Goal: Contribute content

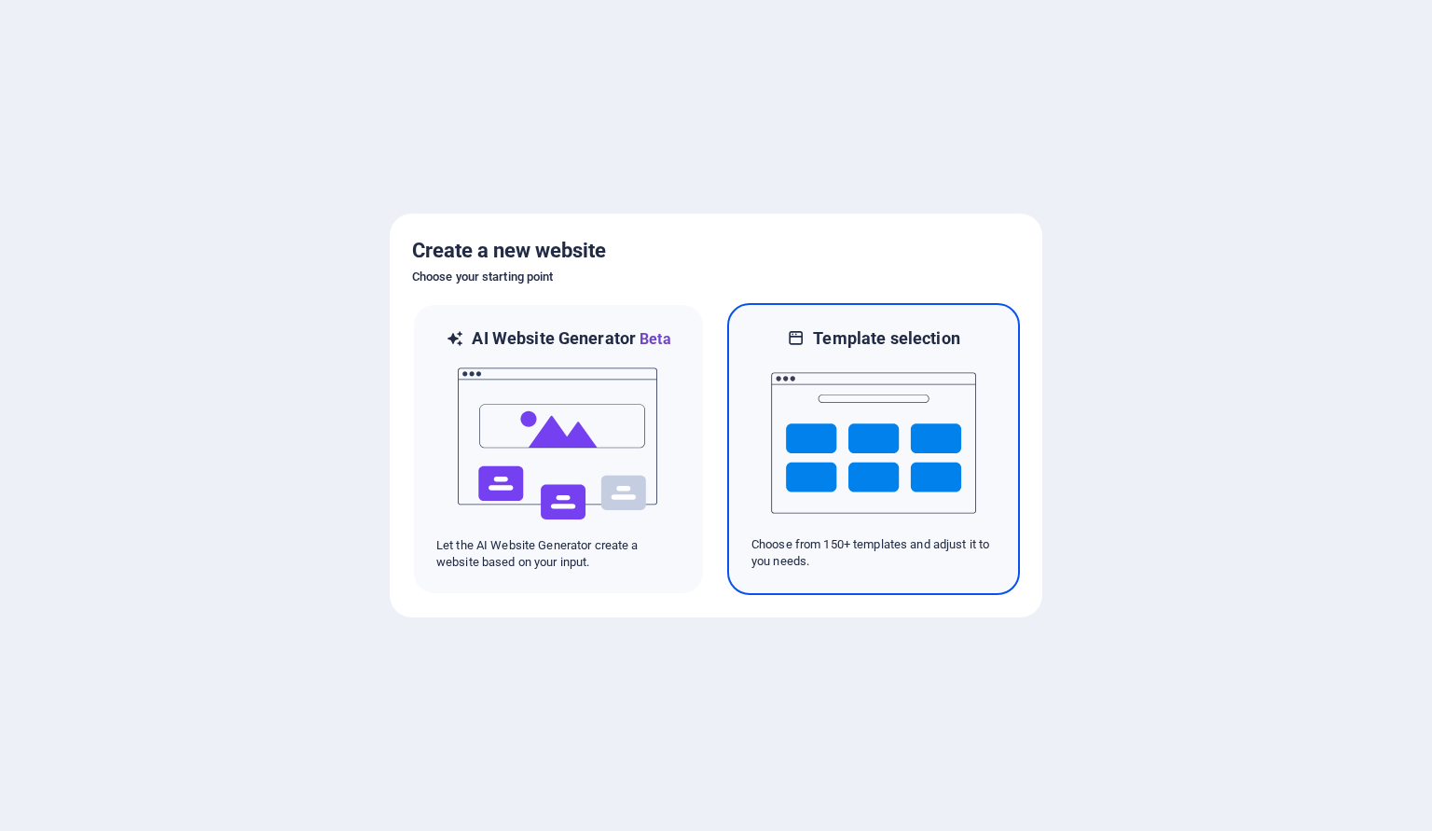
click at [881, 433] on img at bounding box center [873, 443] width 205 height 186
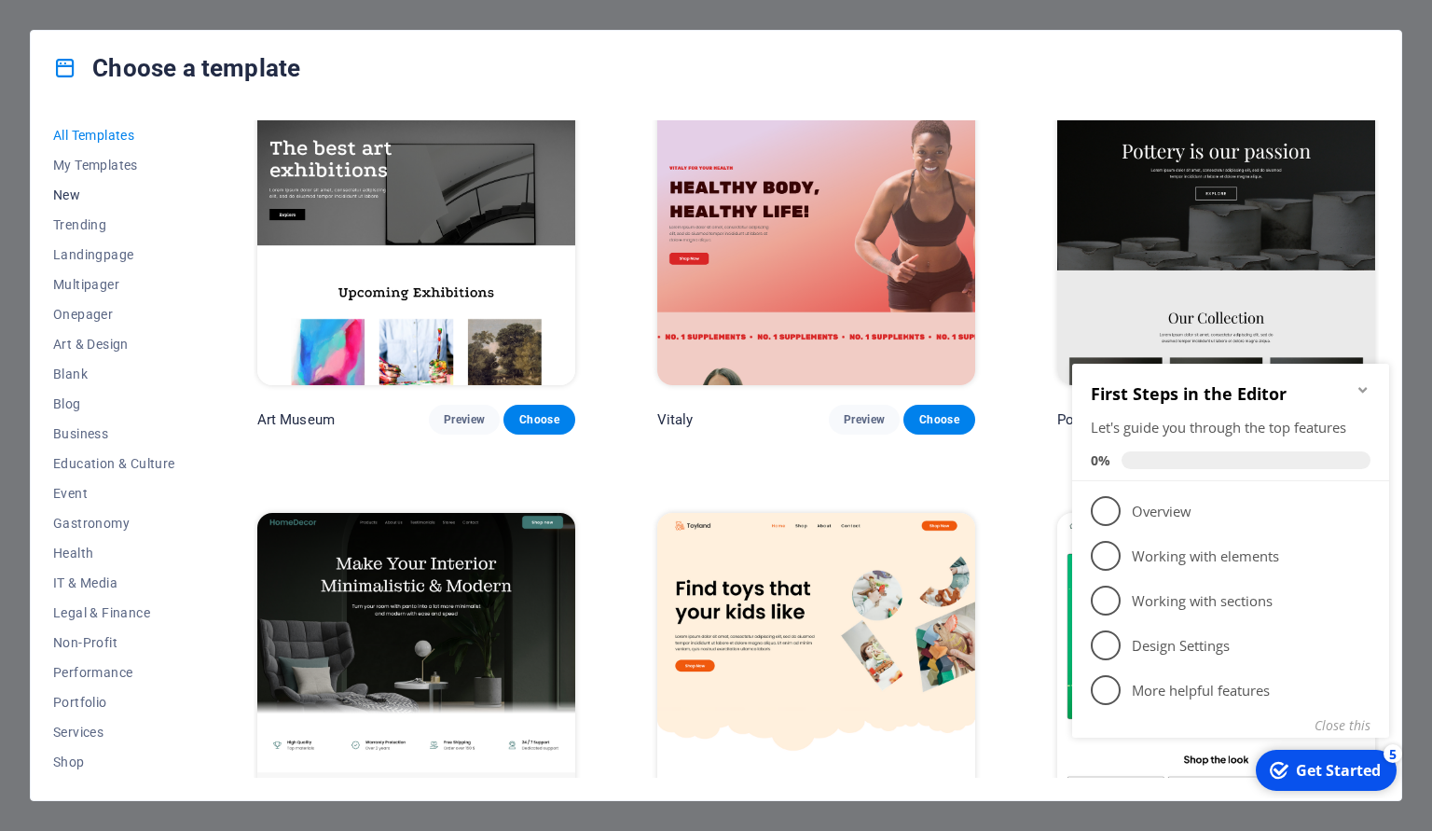
click at [67, 197] on span "New" at bounding box center [114, 194] width 122 height 15
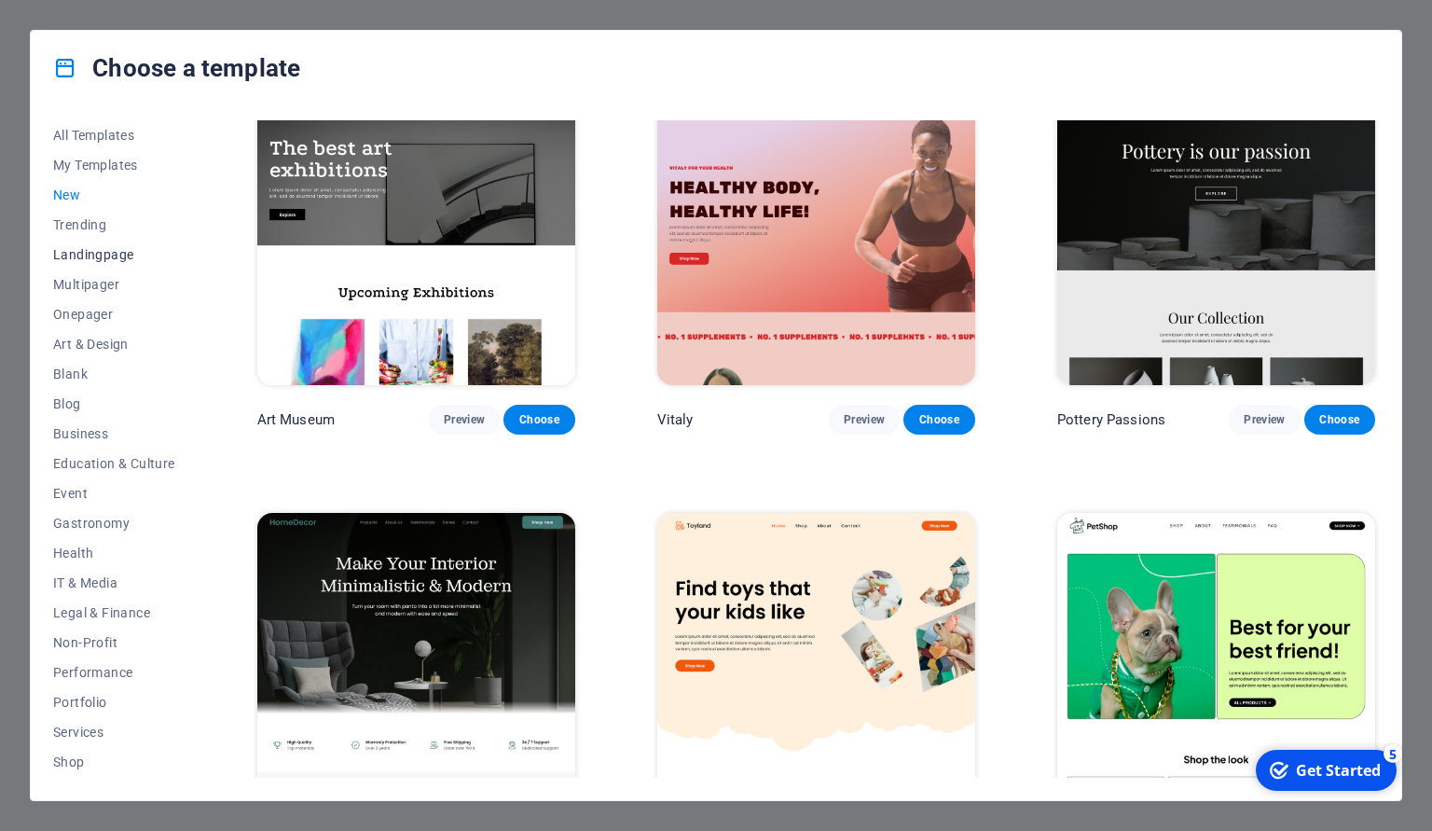
click at [69, 244] on button "Landingpage" at bounding box center [114, 255] width 122 height 30
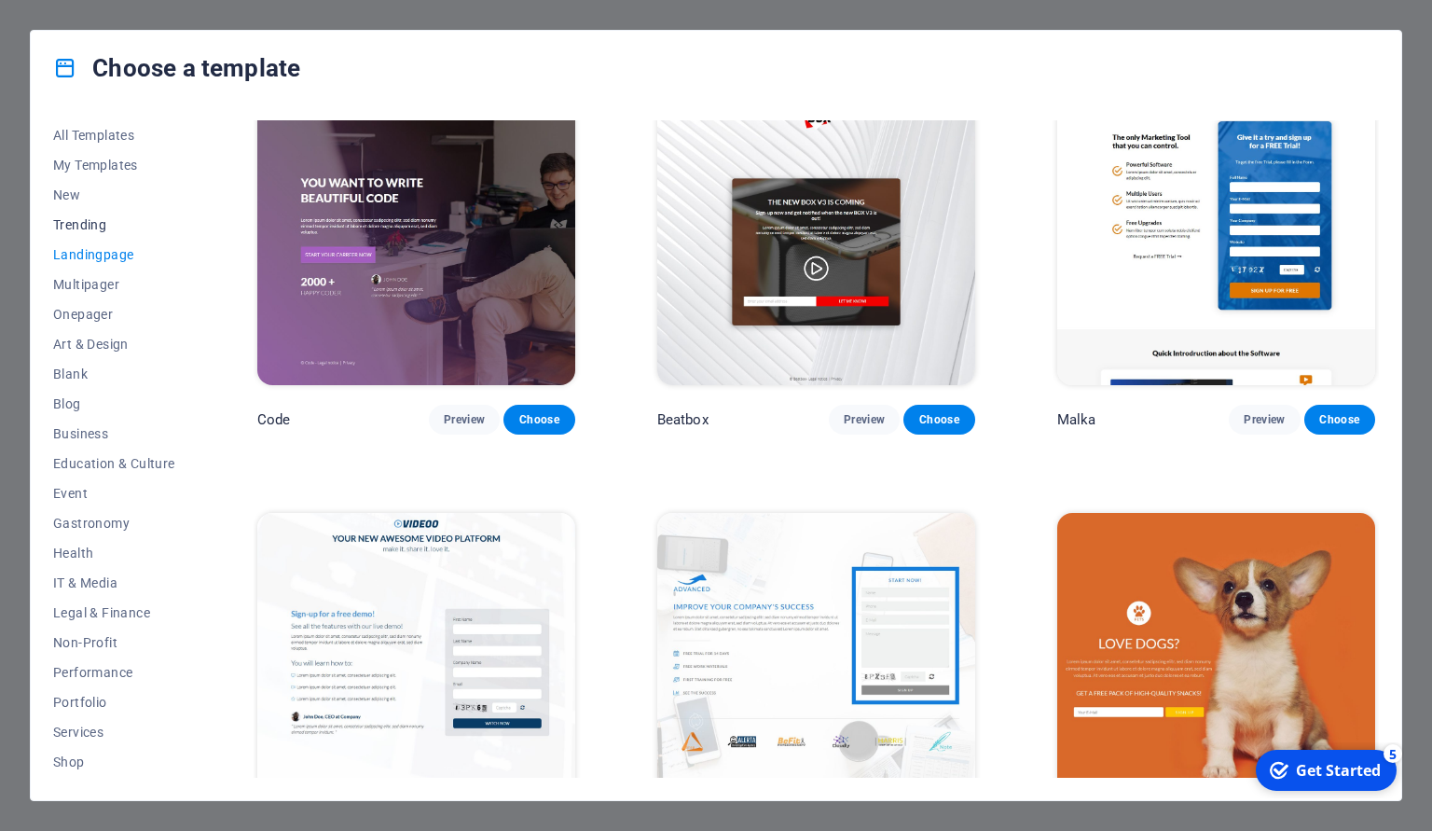
click at [78, 222] on span "Trending" at bounding box center [114, 224] width 122 height 15
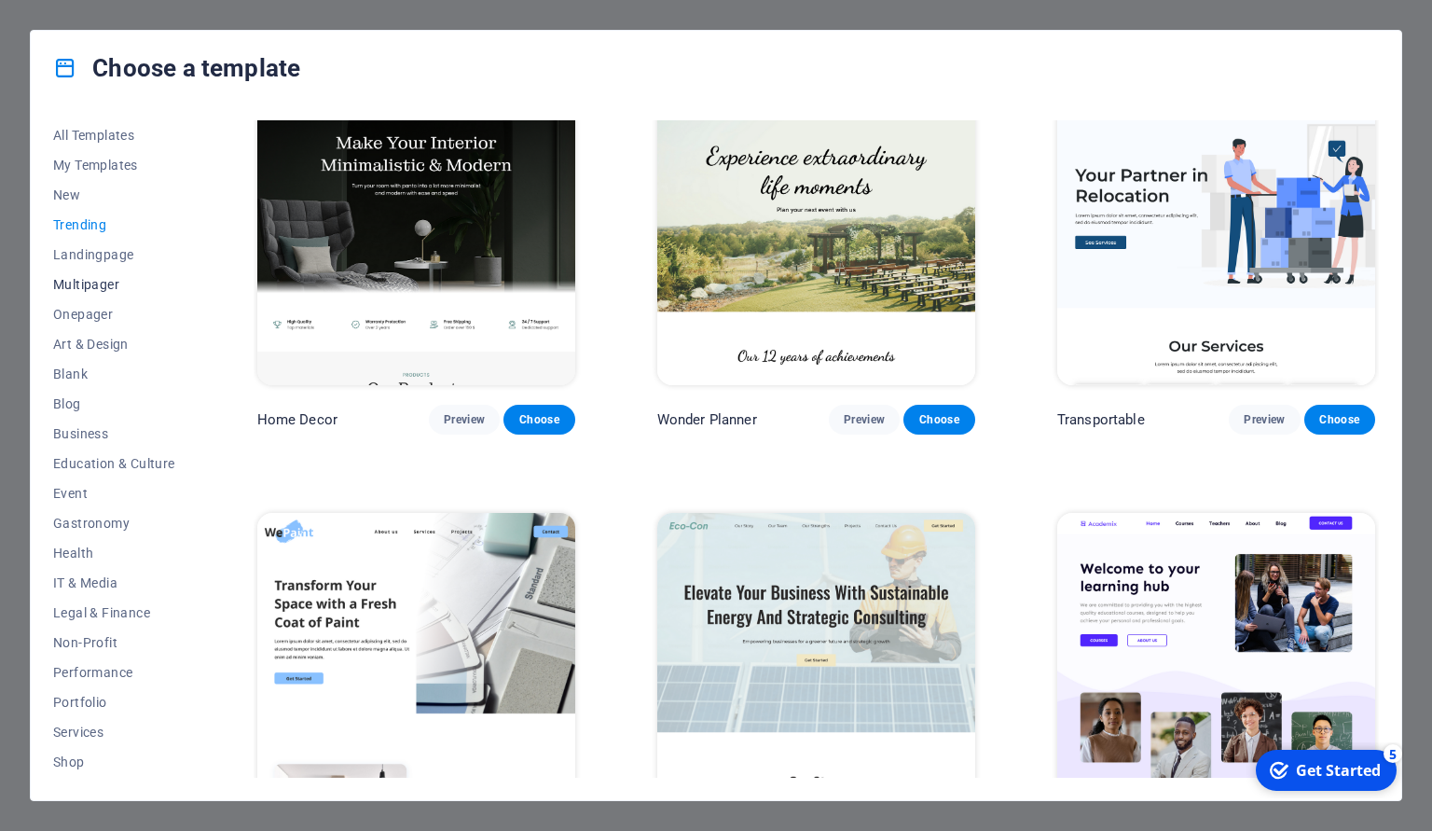
click at [83, 287] on span "Multipager" at bounding box center [114, 284] width 122 height 15
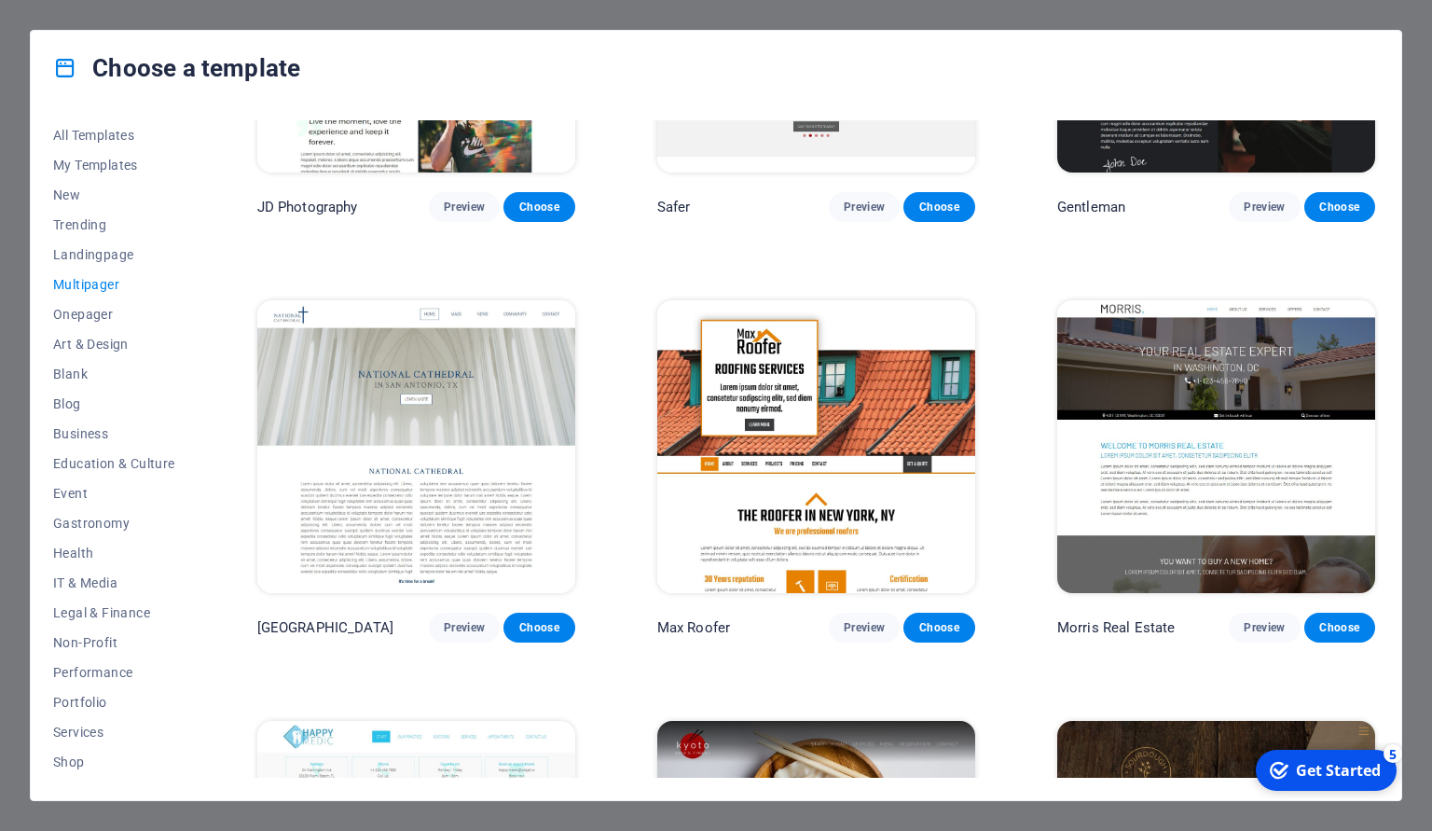
scroll to position [5443, 0]
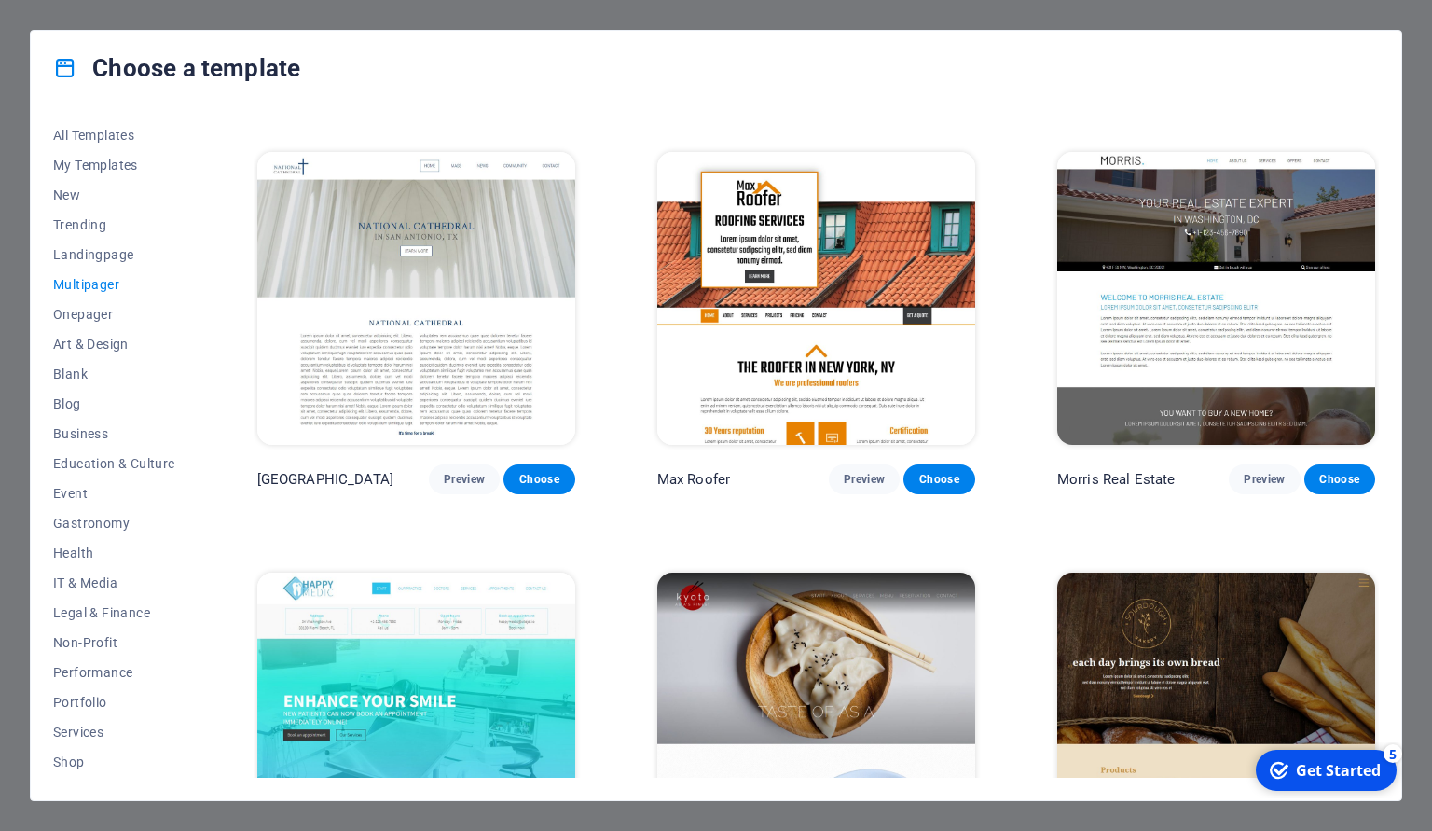
click at [1263, 377] on img at bounding box center [1216, 298] width 318 height 293
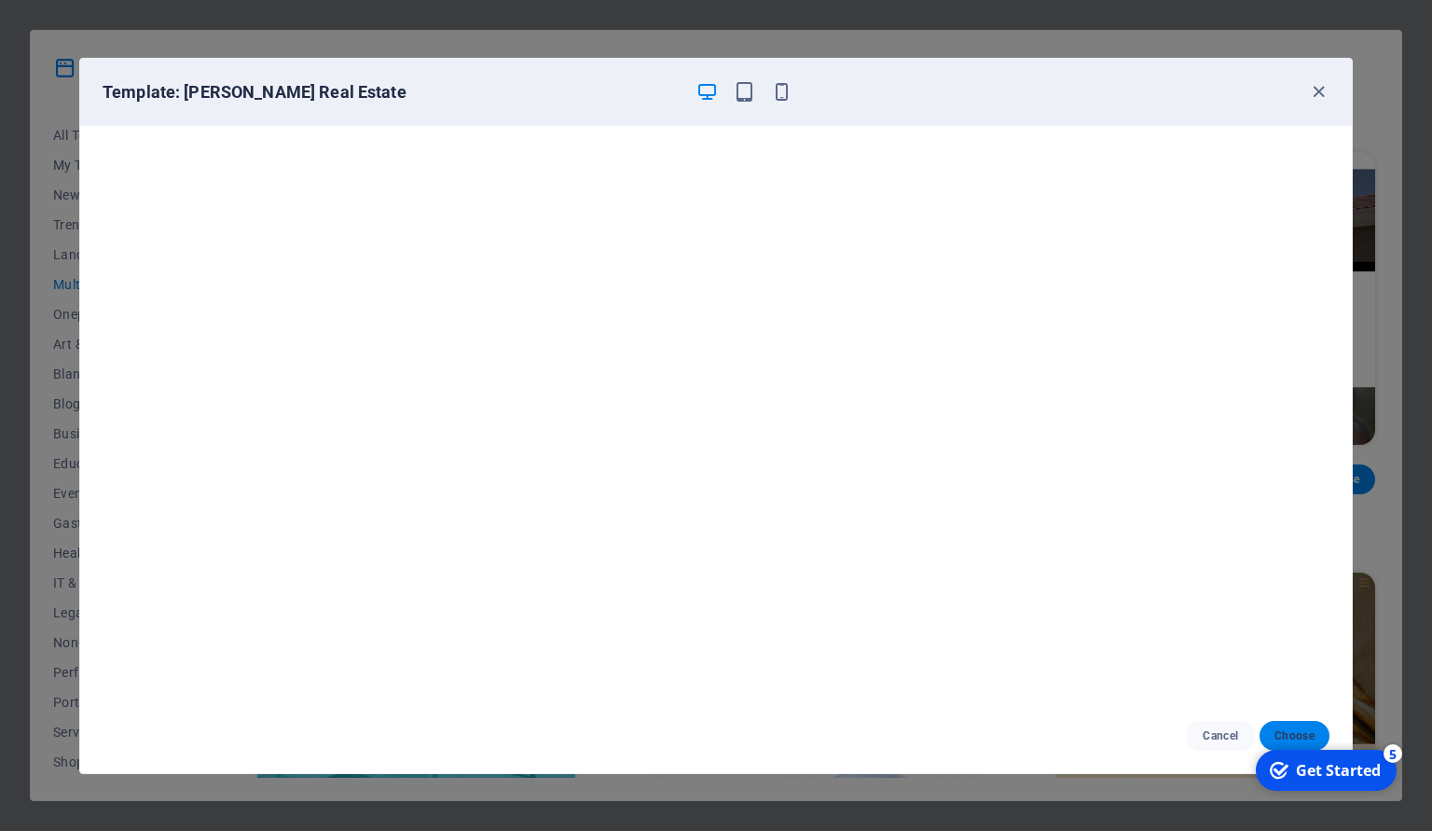
click at [1289, 723] on button "Choose" at bounding box center [1295, 736] width 70 height 30
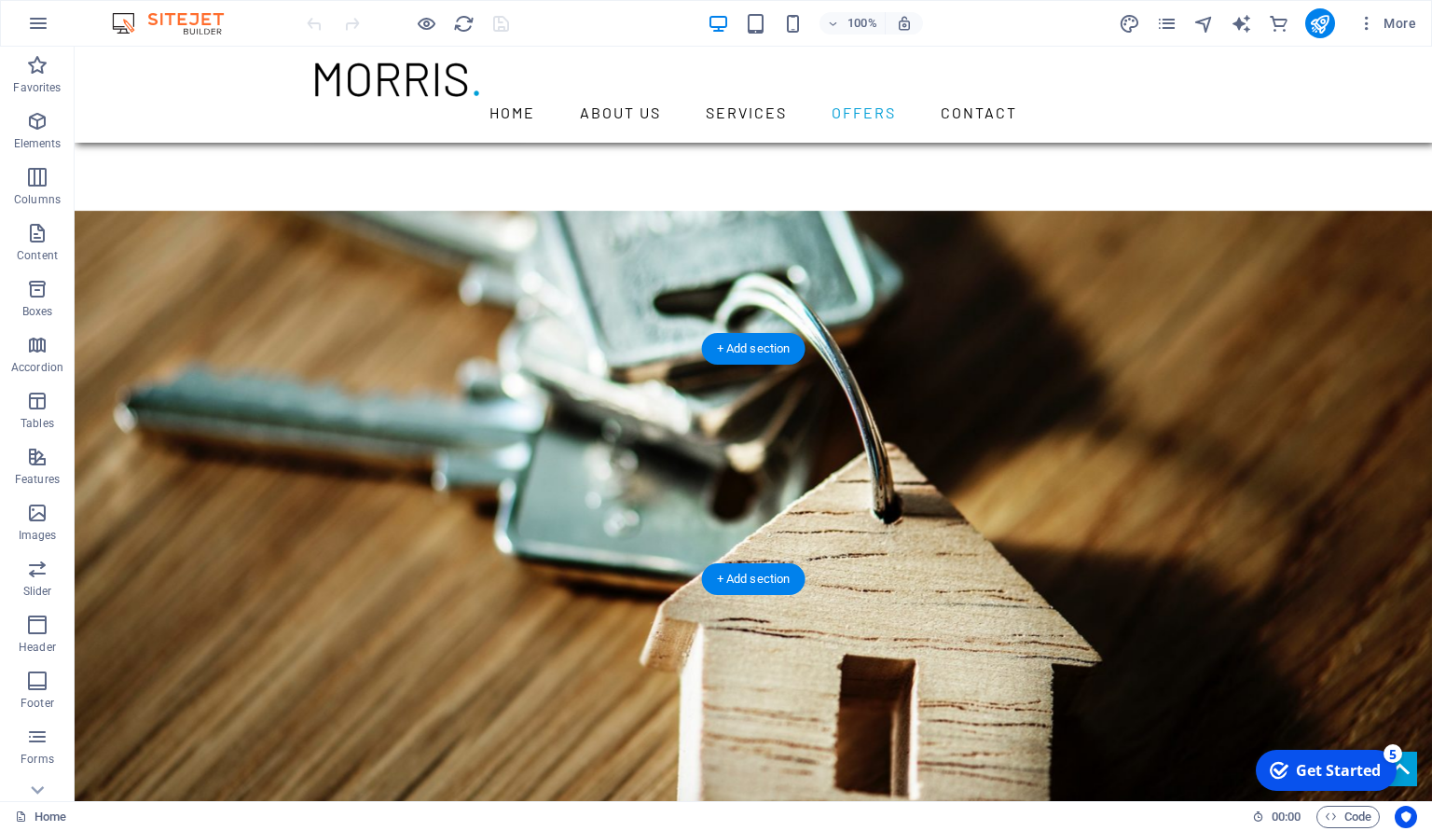
scroll to position [3622, 0]
